Goal: Task Accomplishment & Management: Manage account settings

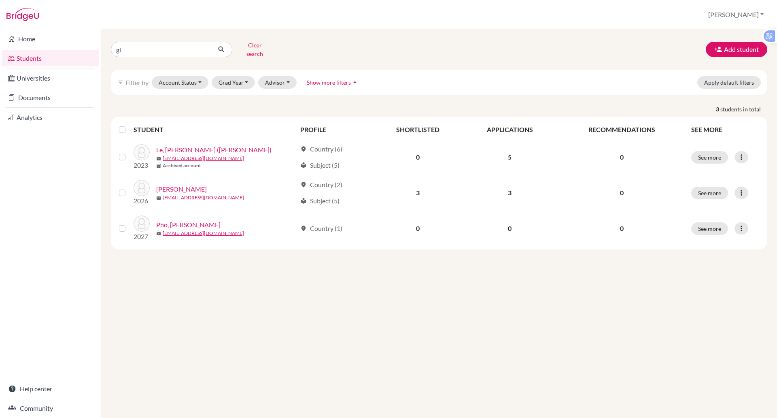
type input "g"
click at [168, 44] on input "Find student by name..." at bounding box center [161, 49] width 100 height 15
type input "[PERSON_NAME]"
click button "submit" at bounding box center [221, 49] width 21 height 15
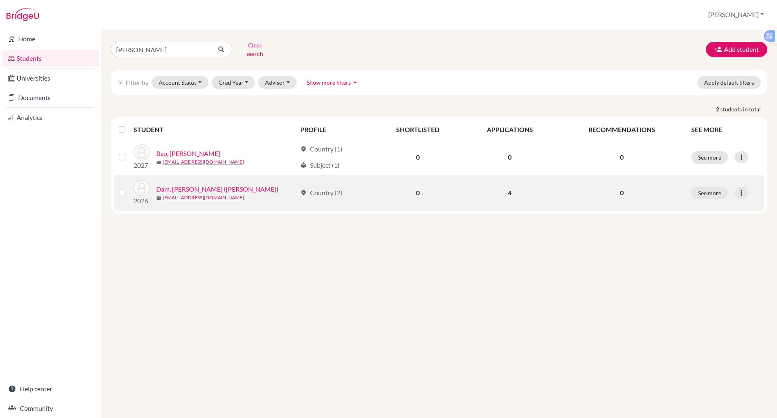
click at [195, 184] on link "Dam, [PERSON_NAME] ([PERSON_NAME])" at bounding box center [217, 189] width 122 height 10
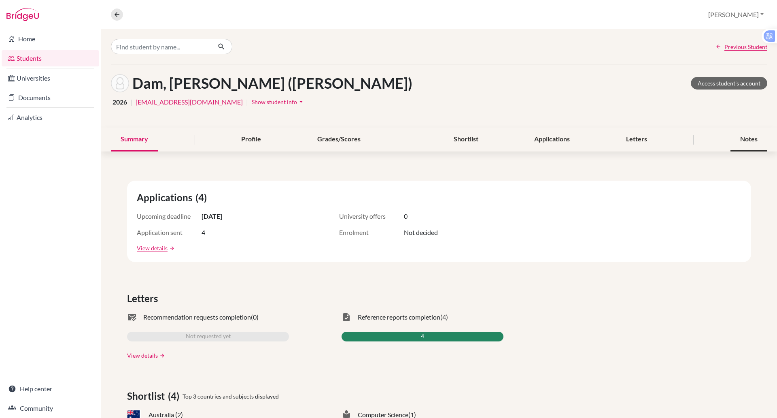
click at [733, 142] on div "Notes" at bounding box center [748, 139] width 37 height 24
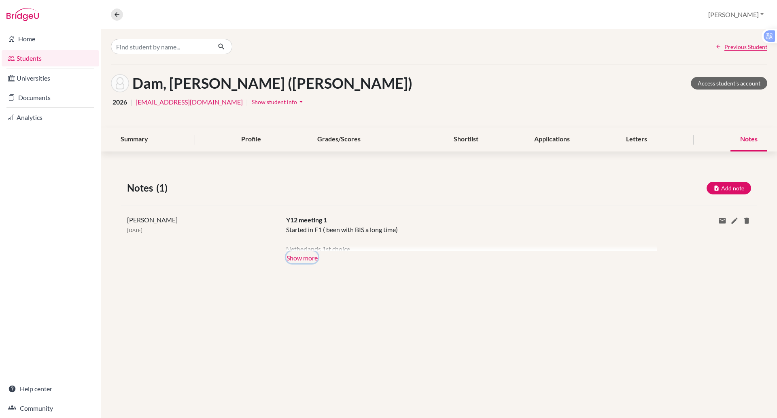
click at [309, 258] on button "Show more" at bounding box center [302, 257] width 32 height 12
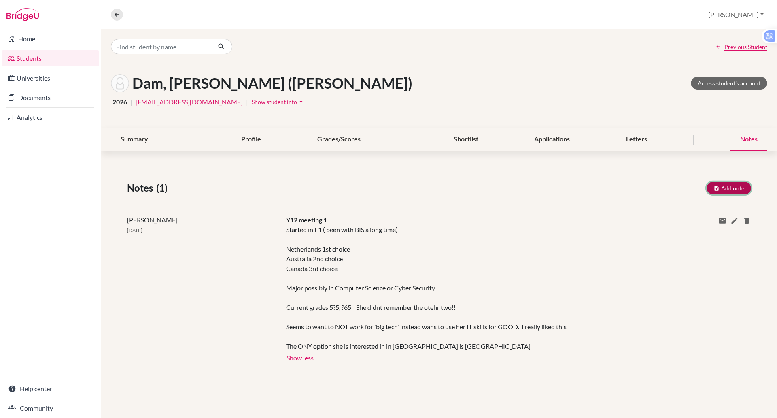
click at [717, 187] on icon "button" at bounding box center [716, 188] width 6 height 6
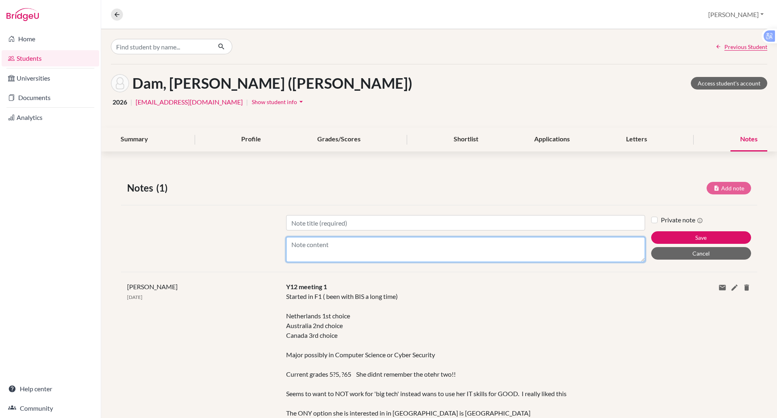
click at [302, 248] on textarea "Content" at bounding box center [465, 249] width 359 height 25
type textarea "Likely to be [GEOGRAPHIC_DATA] ONLY now - Likes UNSW"
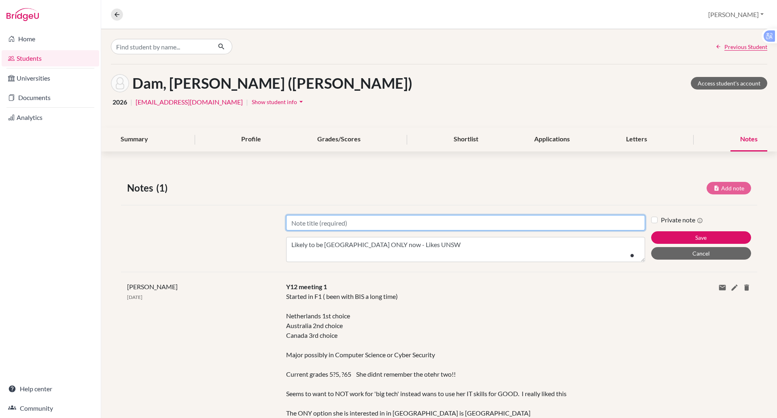
click at [346, 219] on input "Title" at bounding box center [465, 222] width 359 height 15
type input "Yr 13"
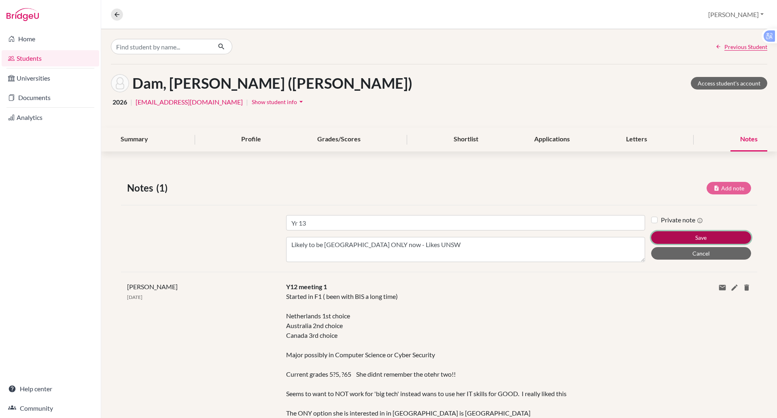
click at [688, 231] on button "Save" at bounding box center [701, 237] width 100 height 13
